Goal: Transaction & Acquisition: Purchase product/service

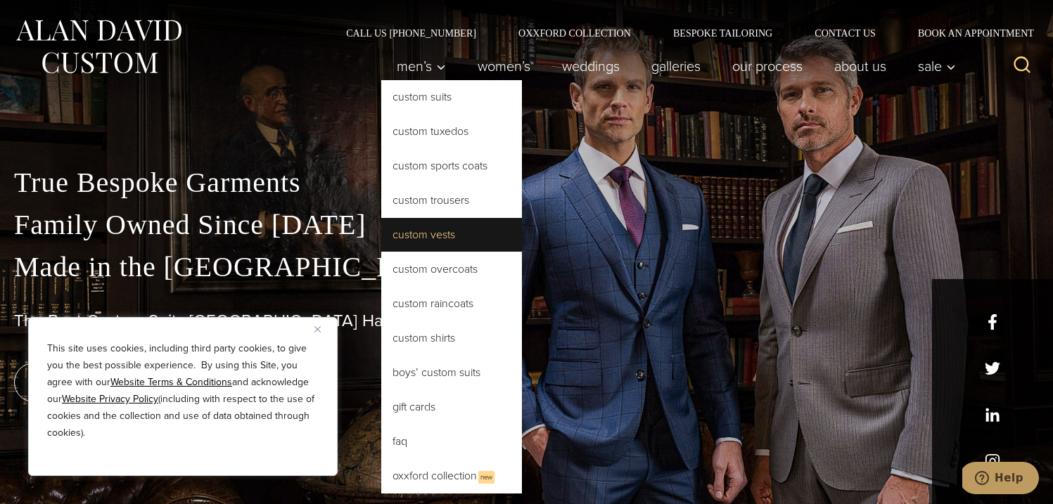
scroll to position [4, 0]
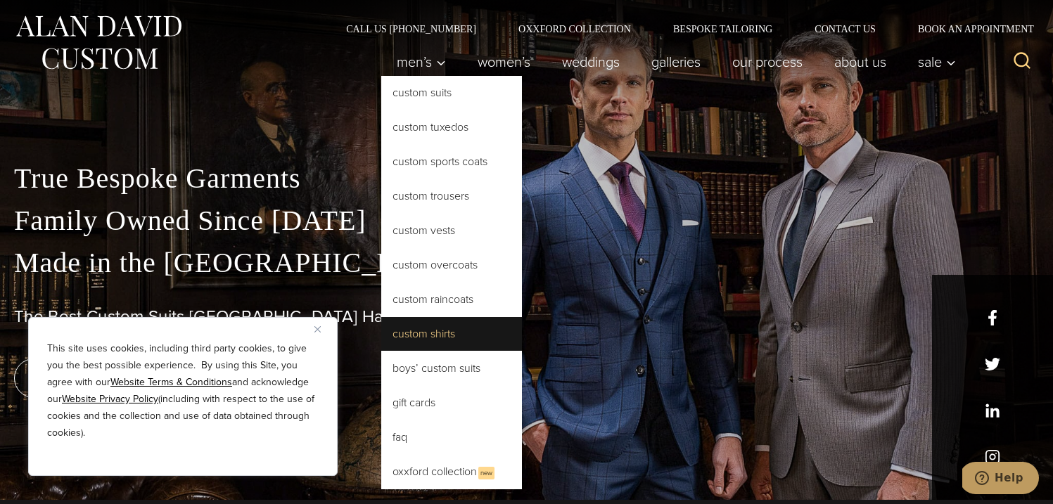
click at [416, 336] on link "Custom Shirts" at bounding box center [451, 334] width 141 height 34
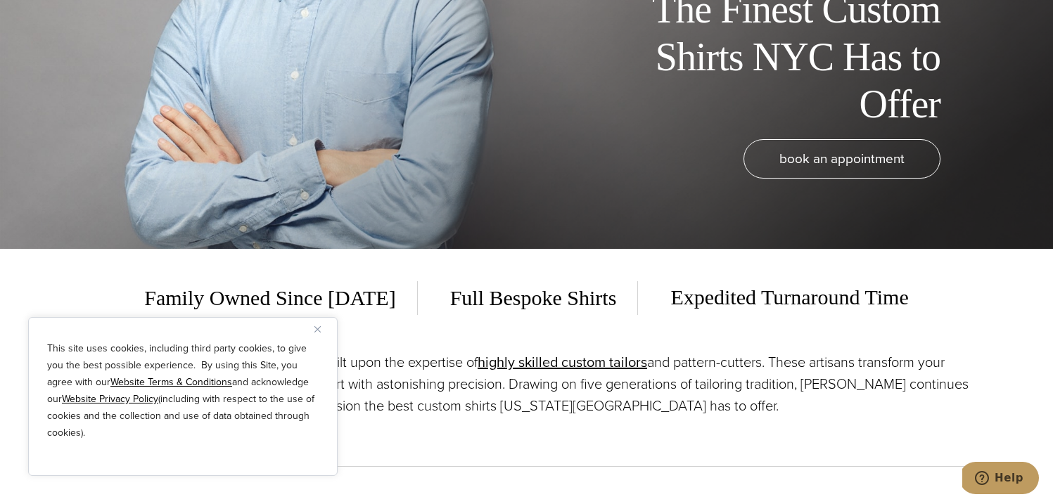
scroll to position [255, 0]
click at [537, 305] on span "Full Bespoke Shirts" at bounding box center [534, 298] width 210 height 34
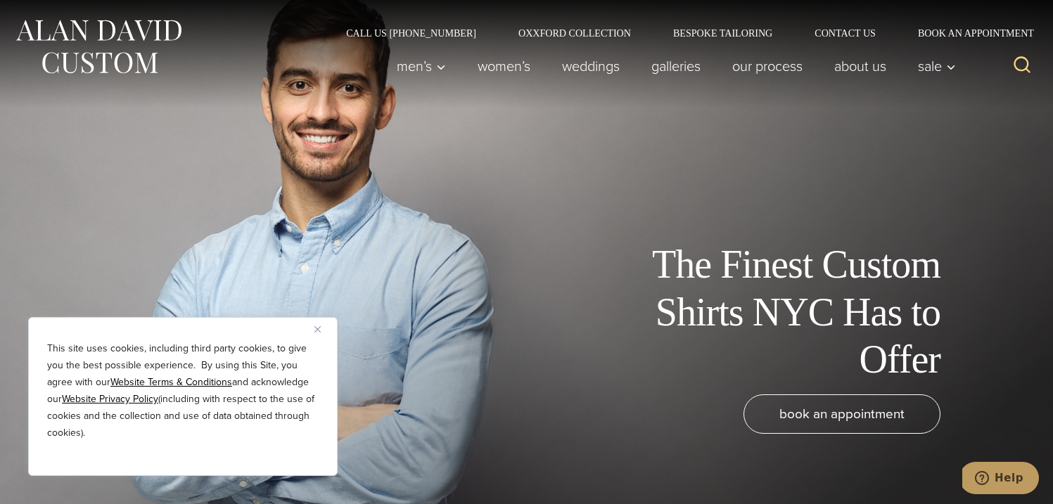
scroll to position [0, 0]
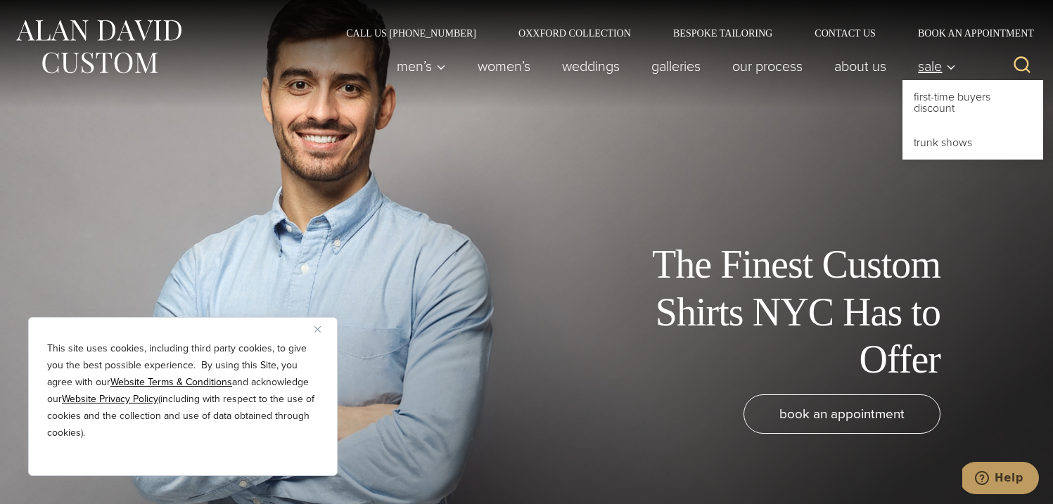
click at [936, 66] on span "Sale" at bounding box center [937, 66] width 38 height 14
click at [929, 68] on span "Sale" at bounding box center [937, 66] width 38 height 14
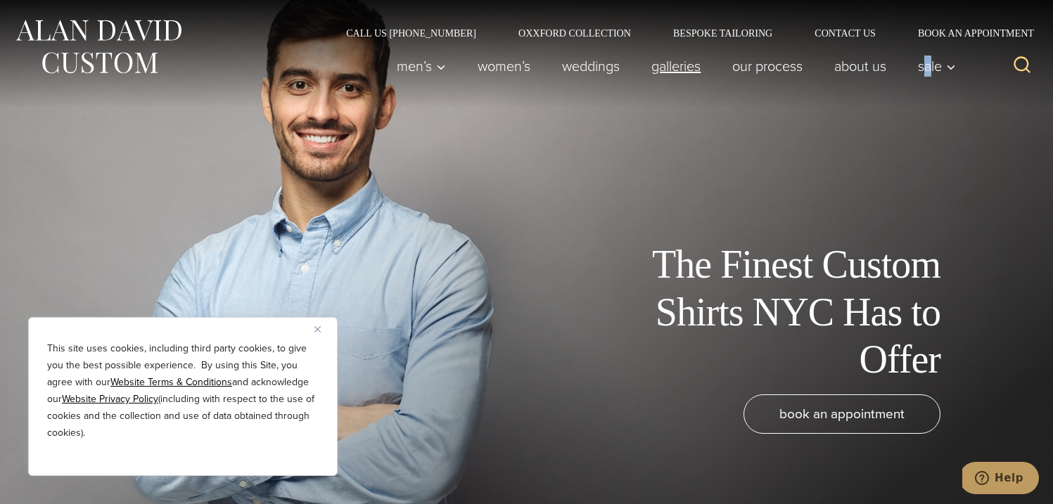
click at [666, 68] on link "Galleries" at bounding box center [676, 66] width 81 height 28
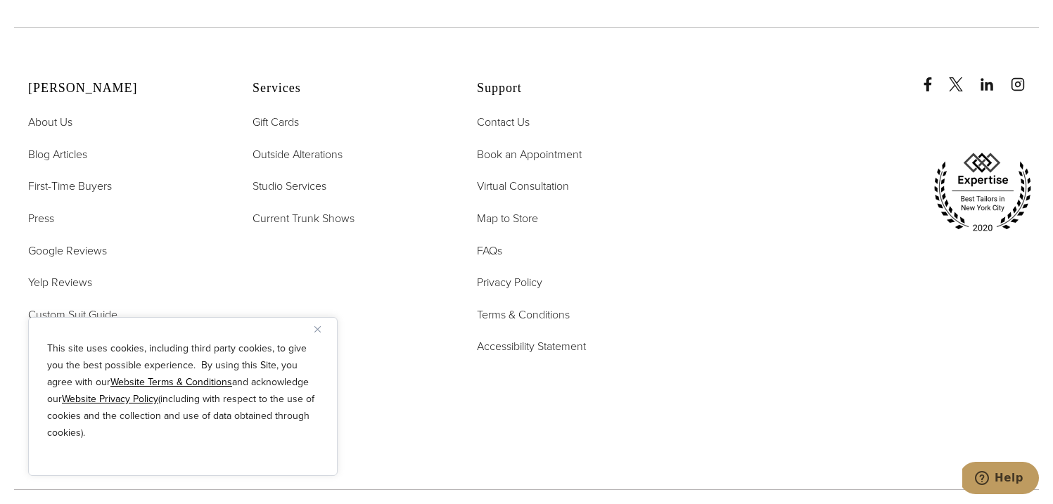
scroll to position [3480, 0]
